Goal: Browse casually

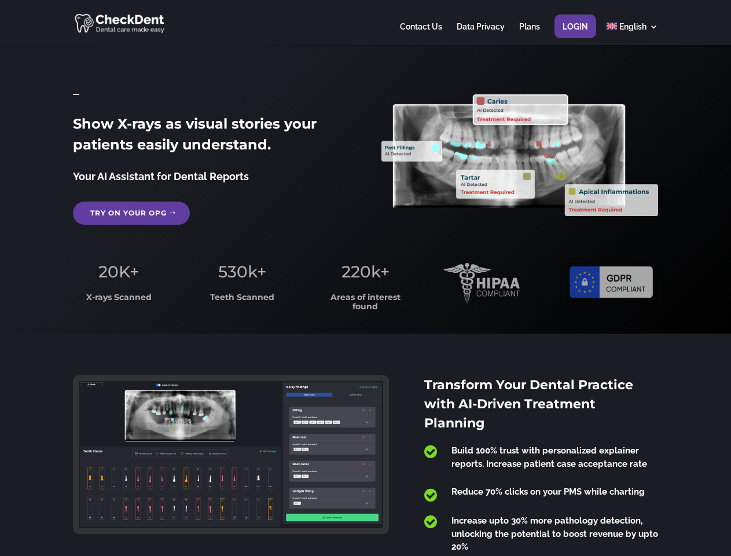
click at [365, 278] on span "220k+" at bounding box center [366, 272] width 48 height 20
click at [365, 23] on div at bounding box center [365, 22] width 585 height 45
click at [365, 278] on span "220k+" at bounding box center [366, 272] width 48 height 20
